Goal: Information Seeking & Learning: Learn about a topic

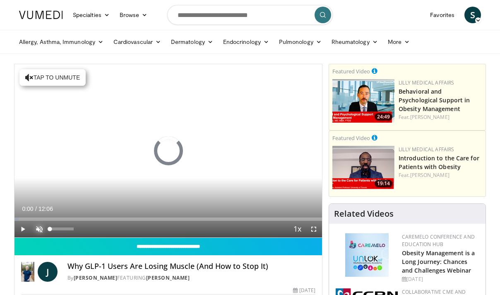
click at [38, 228] on span "Video Player" at bounding box center [39, 229] width 17 height 17
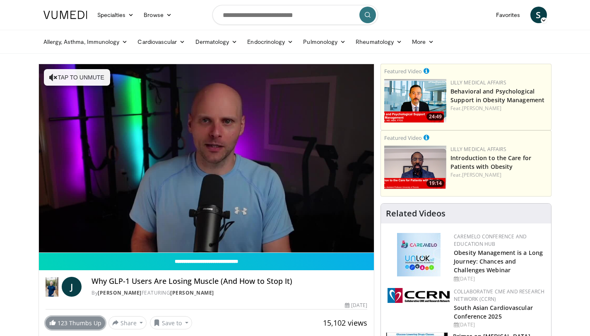
click at [50, 294] on span at bounding box center [52, 322] width 7 height 7
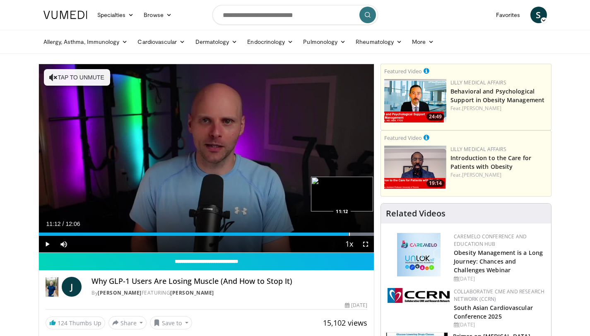
drag, startPoint x: 354, startPoint y: 234, endPoint x: 348, endPoint y: 234, distance: 5.8
click at [349, 234] on div "Progress Bar" at bounding box center [349, 234] width 1 height 3
drag, startPoint x: 348, startPoint y: 234, endPoint x: 341, endPoint y: 233, distance: 7.5
click at [341, 233] on div "Loaded : 100.00% 10:56 10:56" at bounding box center [206, 234] width 335 height 3
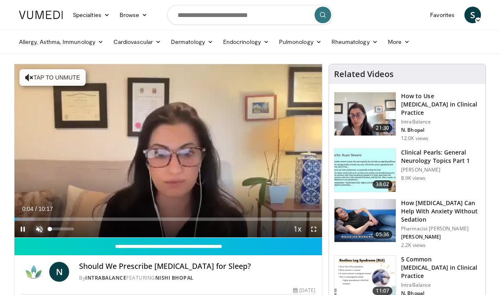
click at [39, 228] on span "Video Player" at bounding box center [39, 229] width 17 height 17
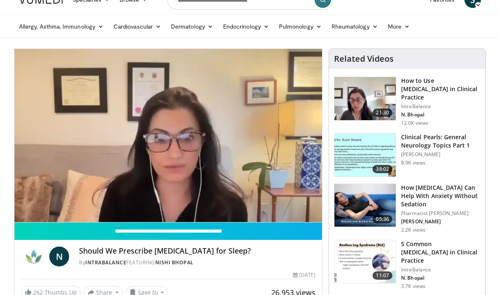
scroll to position [0, 0]
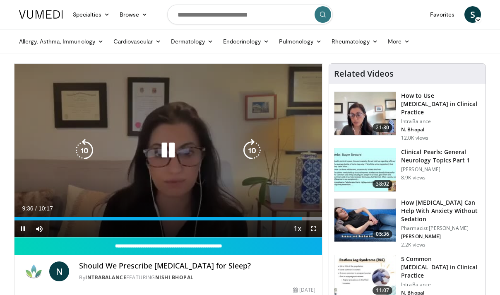
click at [169, 150] on icon "Video Player" at bounding box center [167, 150] width 23 height 23
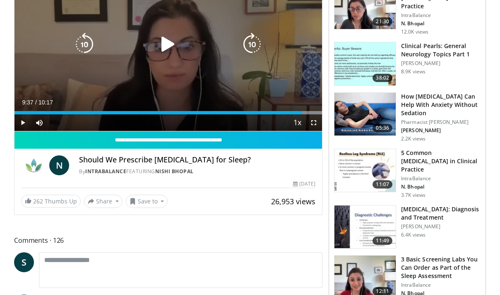
scroll to position [139, 0]
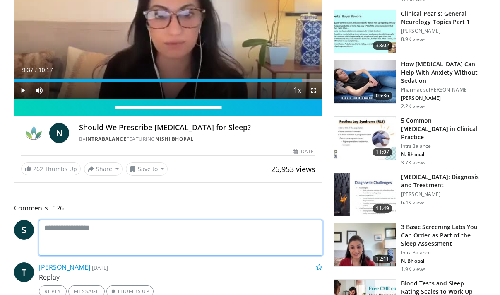
click at [76, 230] on textarea at bounding box center [180, 238] width 283 height 36
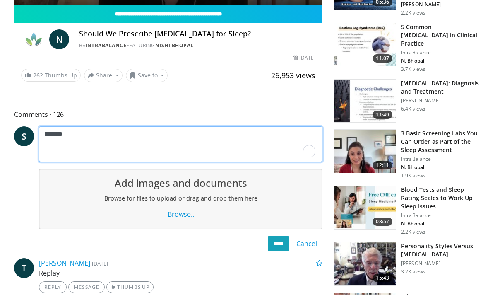
scroll to position [233, 0]
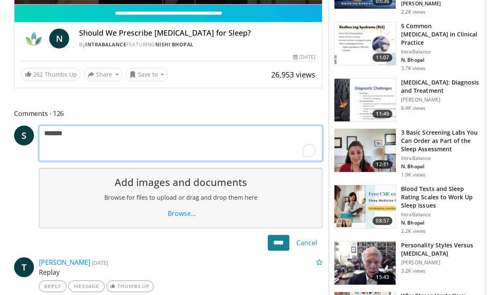
type textarea "******"
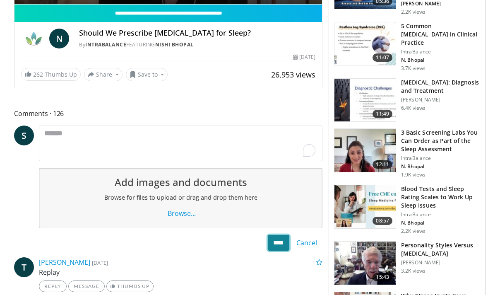
click at [278, 240] on input "****" at bounding box center [279, 243] width 22 height 16
